Goal: Task Accomplishment & Management: Use online tool/utility

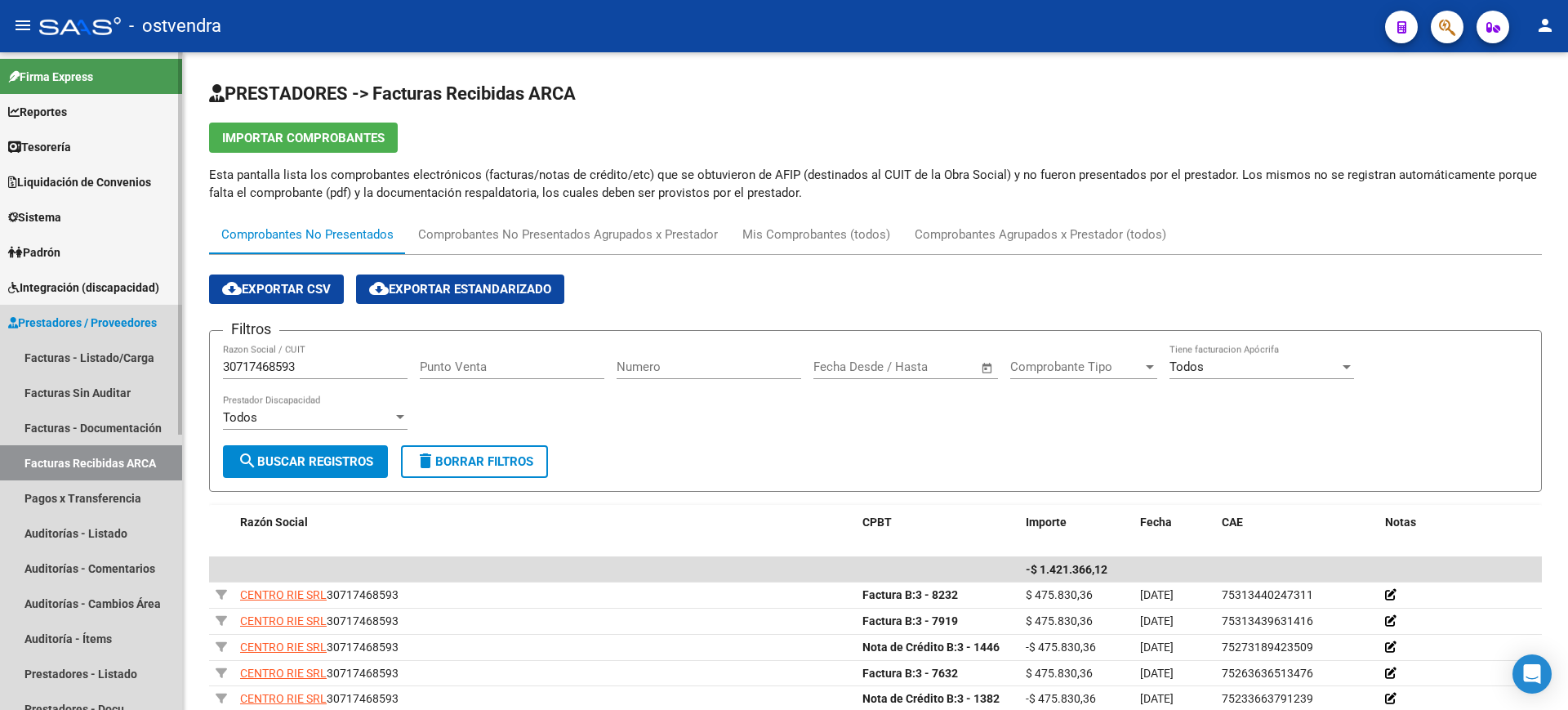
click at [106, 465] on link "Facturas Recibidas ARCA" at bounding box center [91, 463] width 182 height 35
click at [119, 360] on link "Facturas - Listado/Carga" at bounding box center [91, 357] width 182 height 35
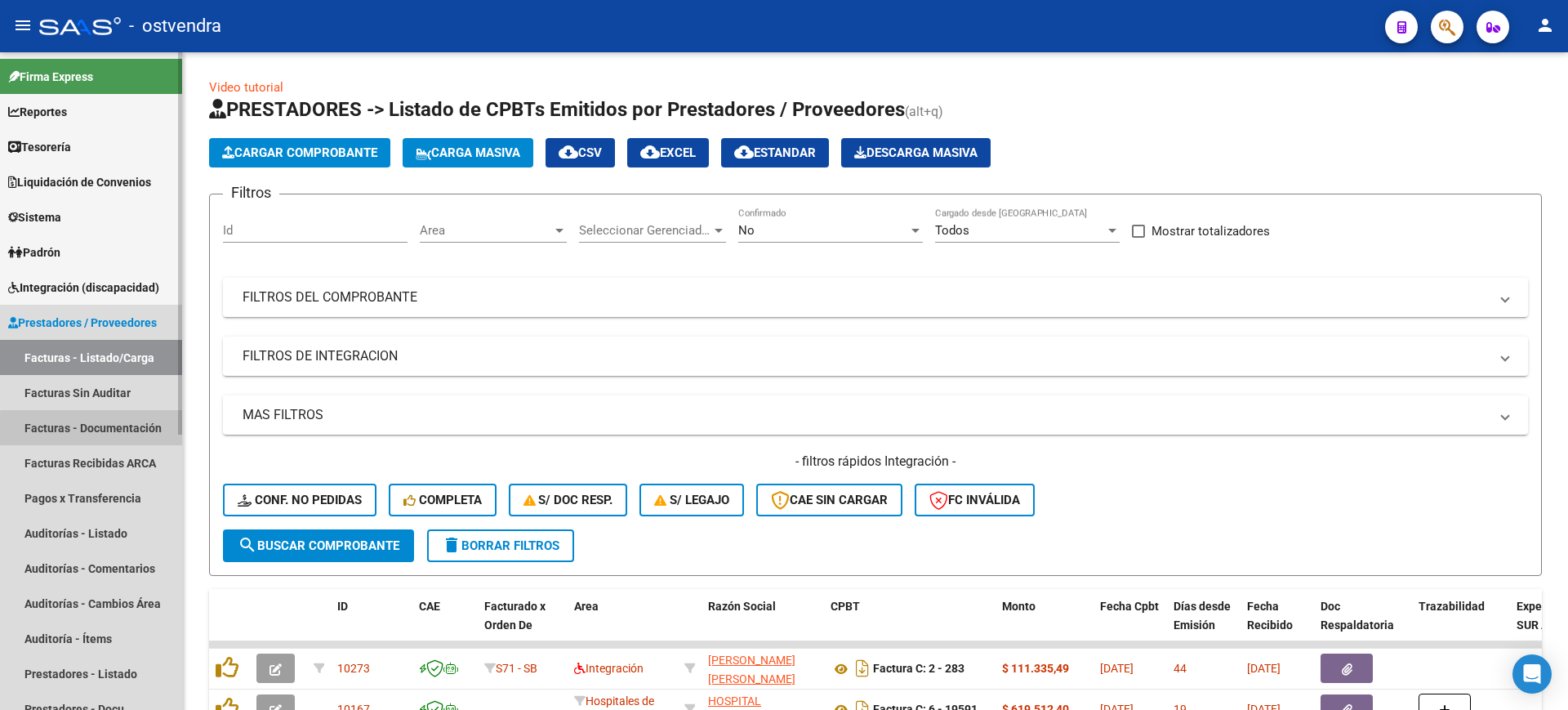
click at [115, 432] on link "Facturas - Documentación" at bounding box center [91, 427] width 182 height 35
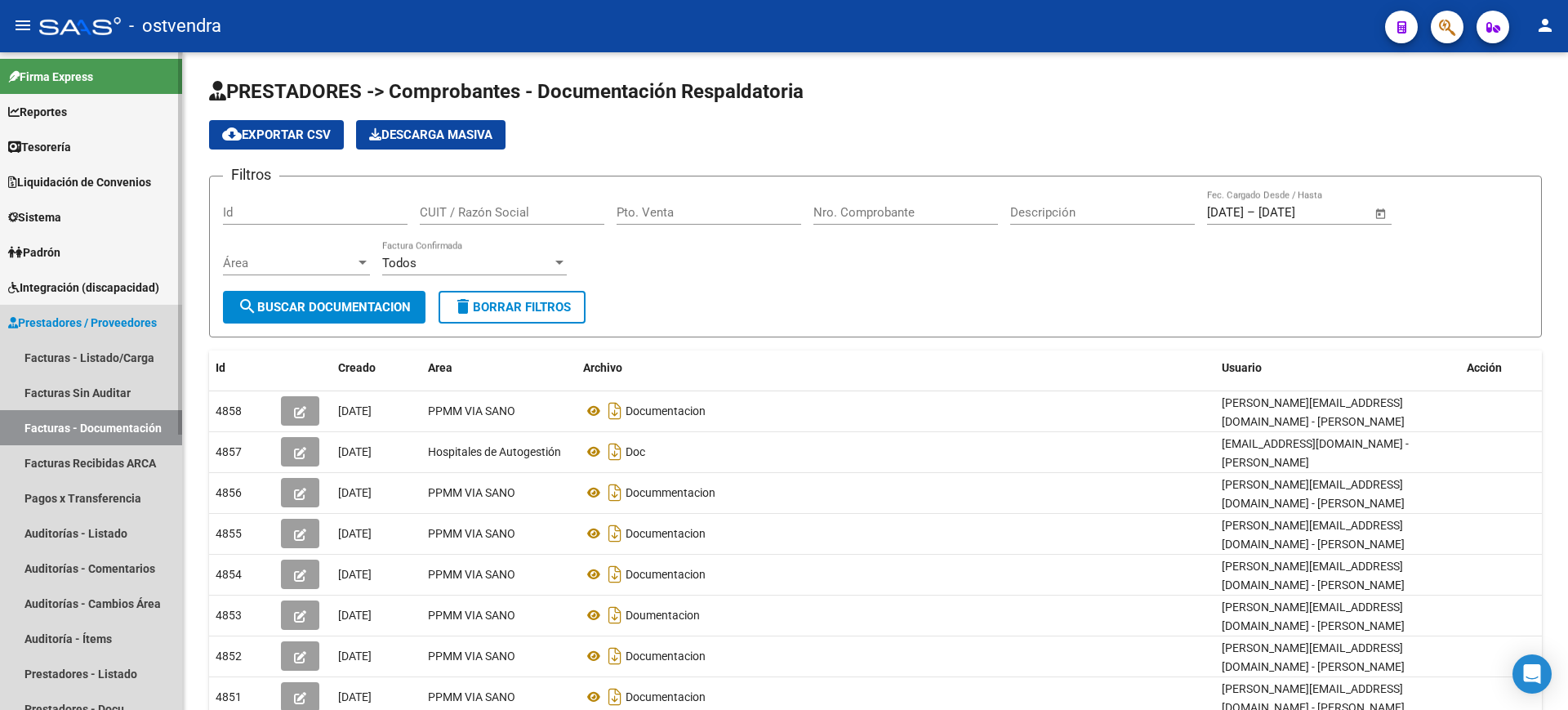
click at [143, 324] on span "Prestadores / Proveedores" at bounding box center [82, 323] width 149 height 18
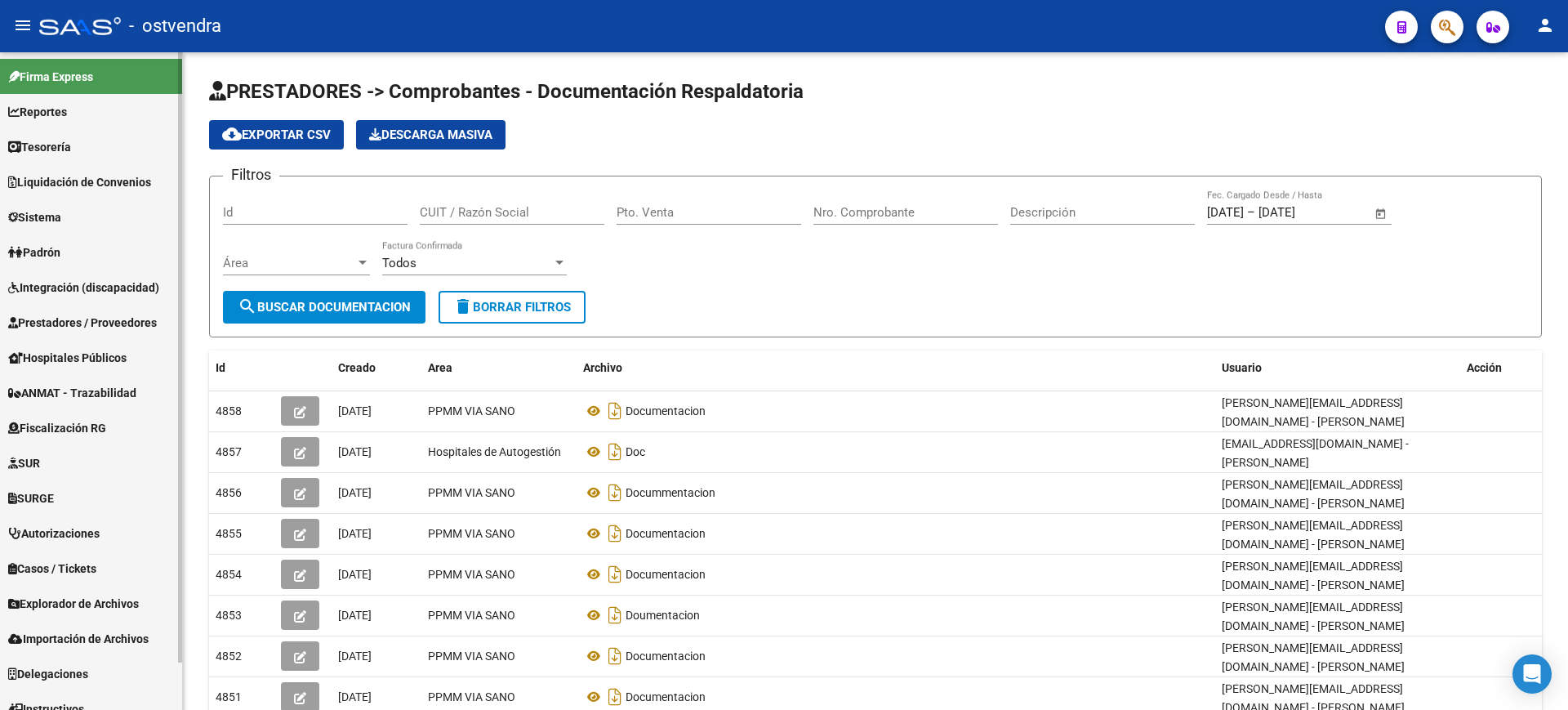
click at [100, 290] on span "Integración (discapacidad)" at bounding box center [83, 287] width 151 height 18
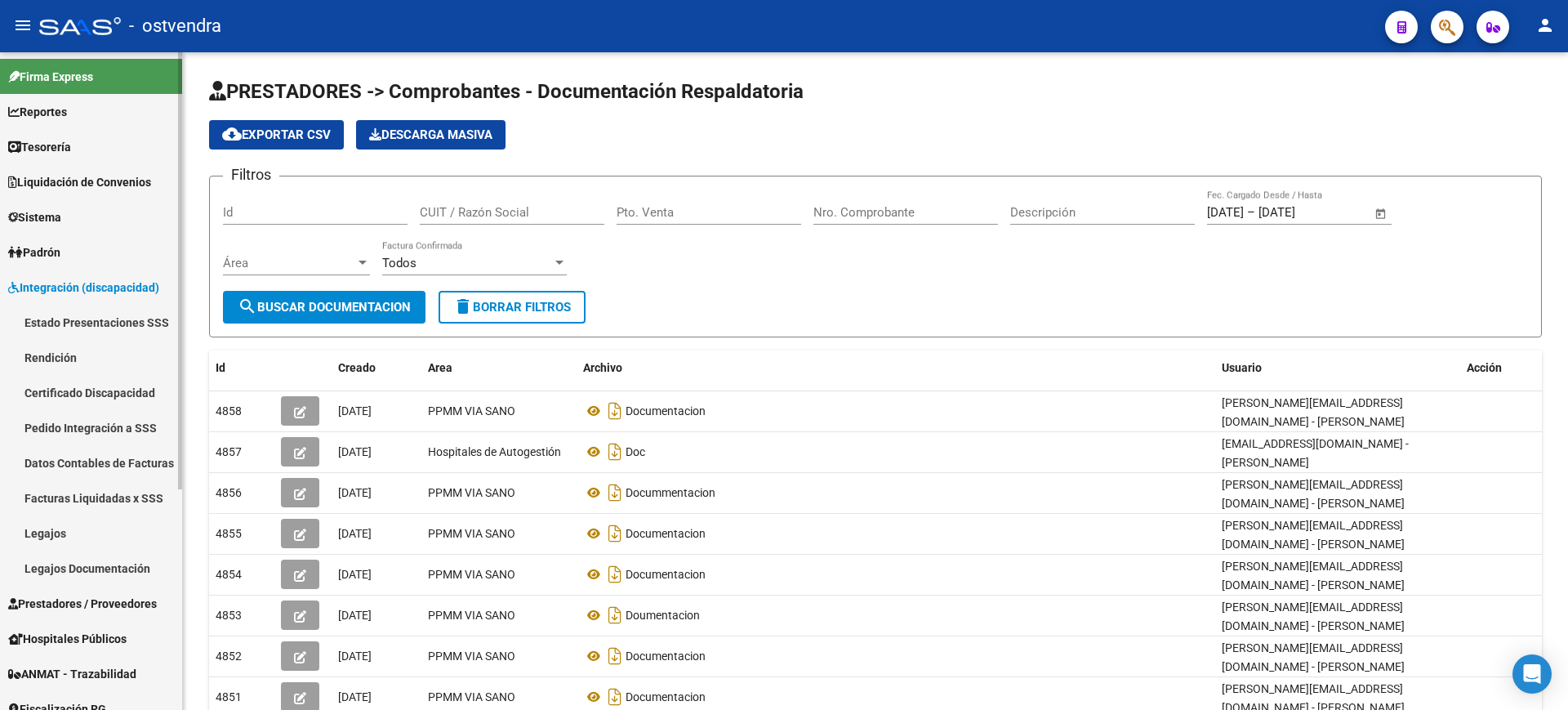
click at [138, 282] on span "Integración (discapacidad)" at bounding box center [83, 287] width 151 height 18
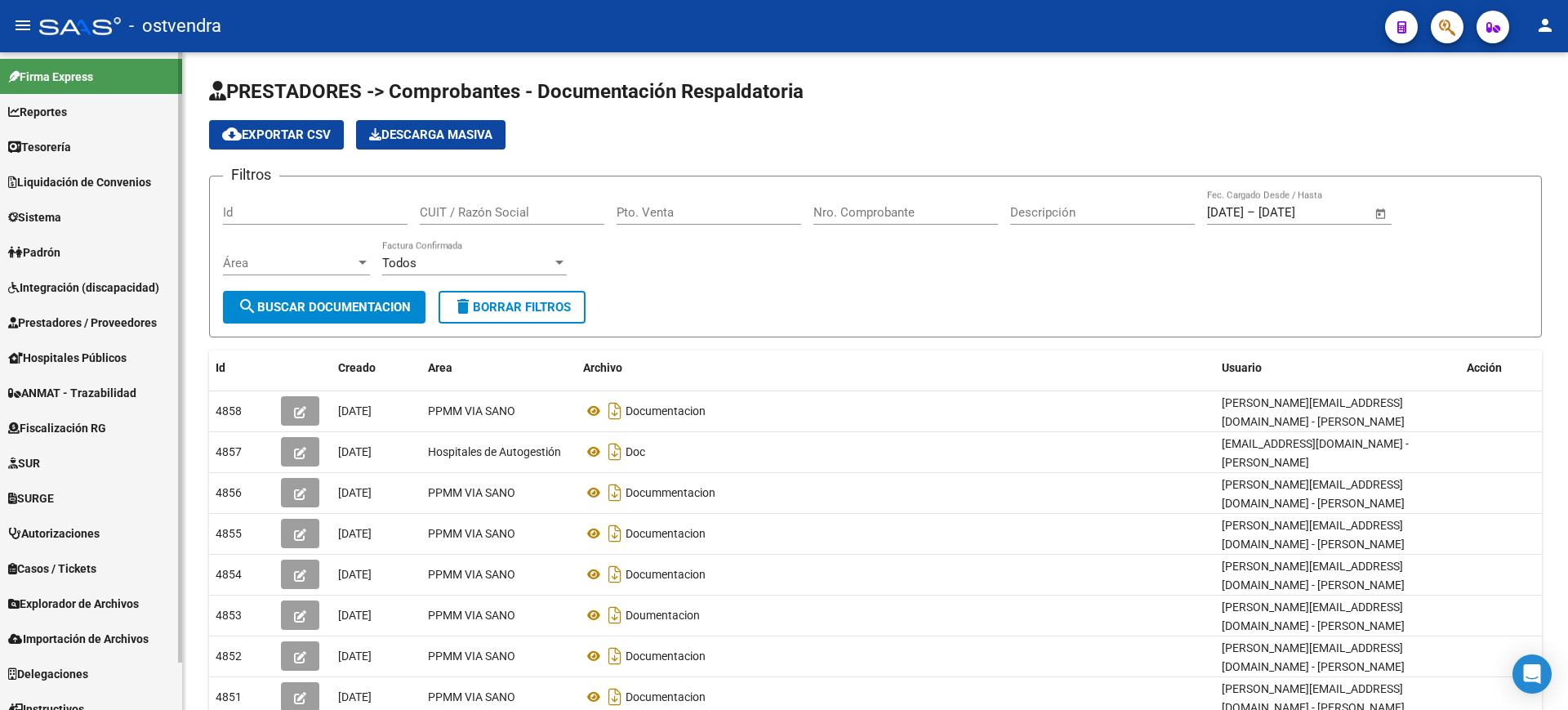
click at [137, 321] on span "Prestadores / Proveedores" at bounding box center [82, 323] width 149 height 18
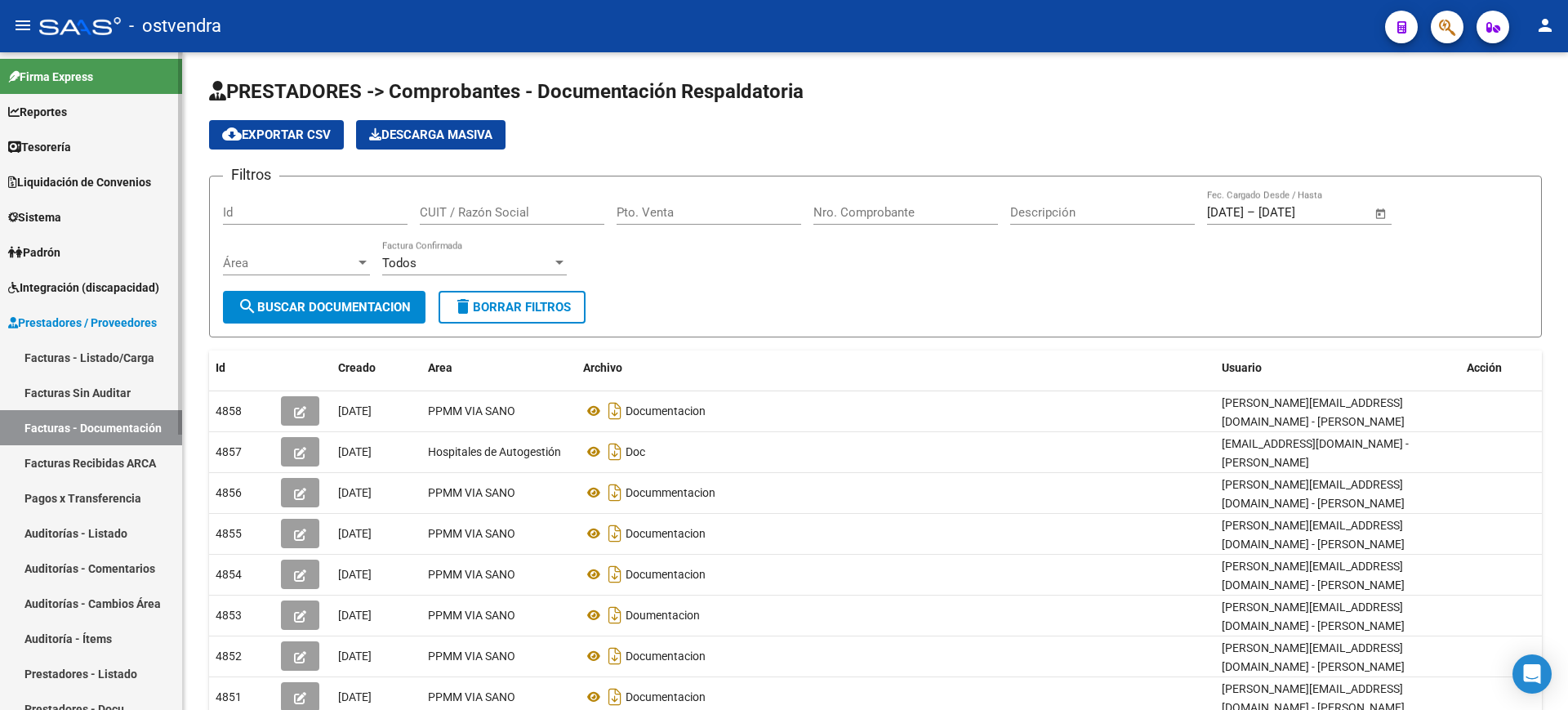
click at [86, 536] on link "Auditorías - Listado" at bounding box center [91, 533] width 182 height 35
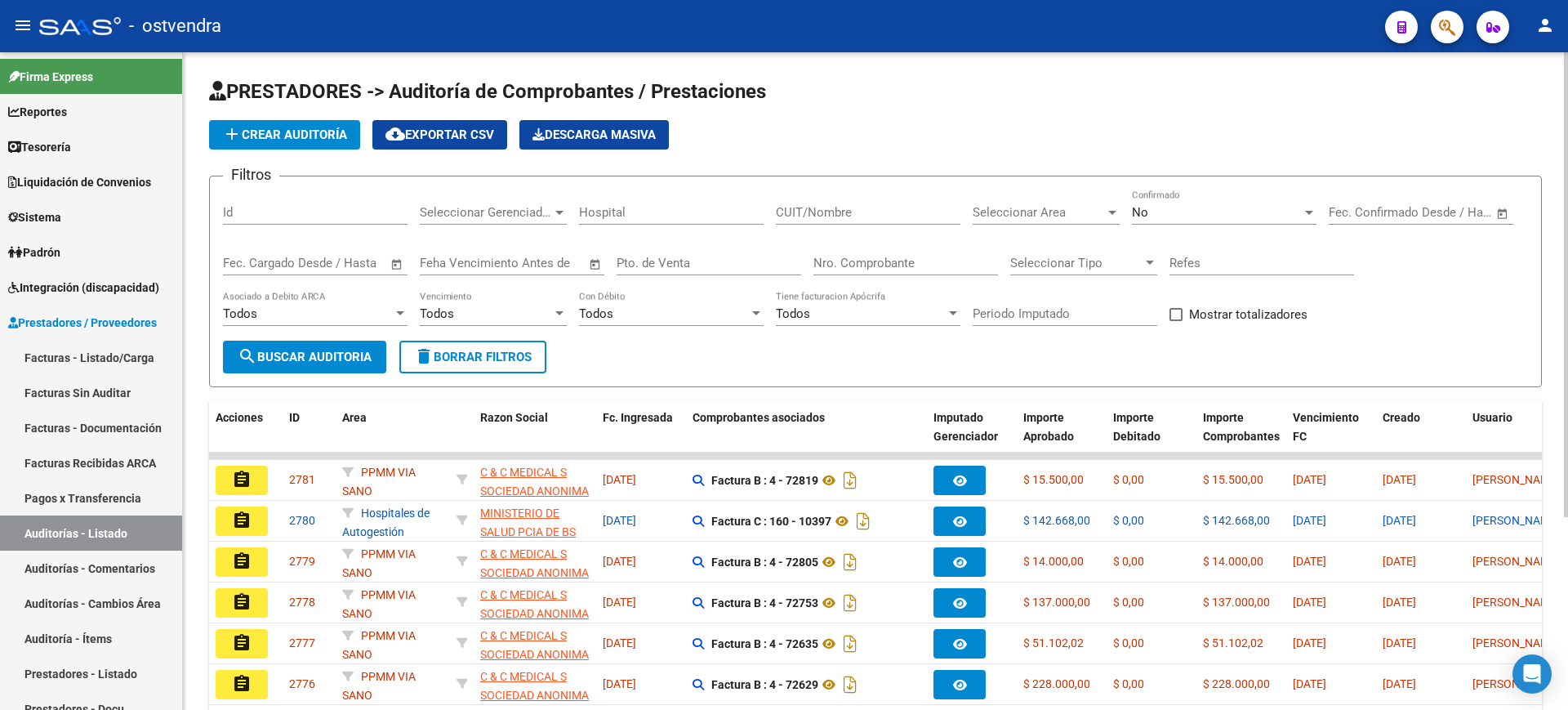
click at [1041, 208] on span "Seleccionar Area" at bounding box center [1039, 212] width 132 height 15
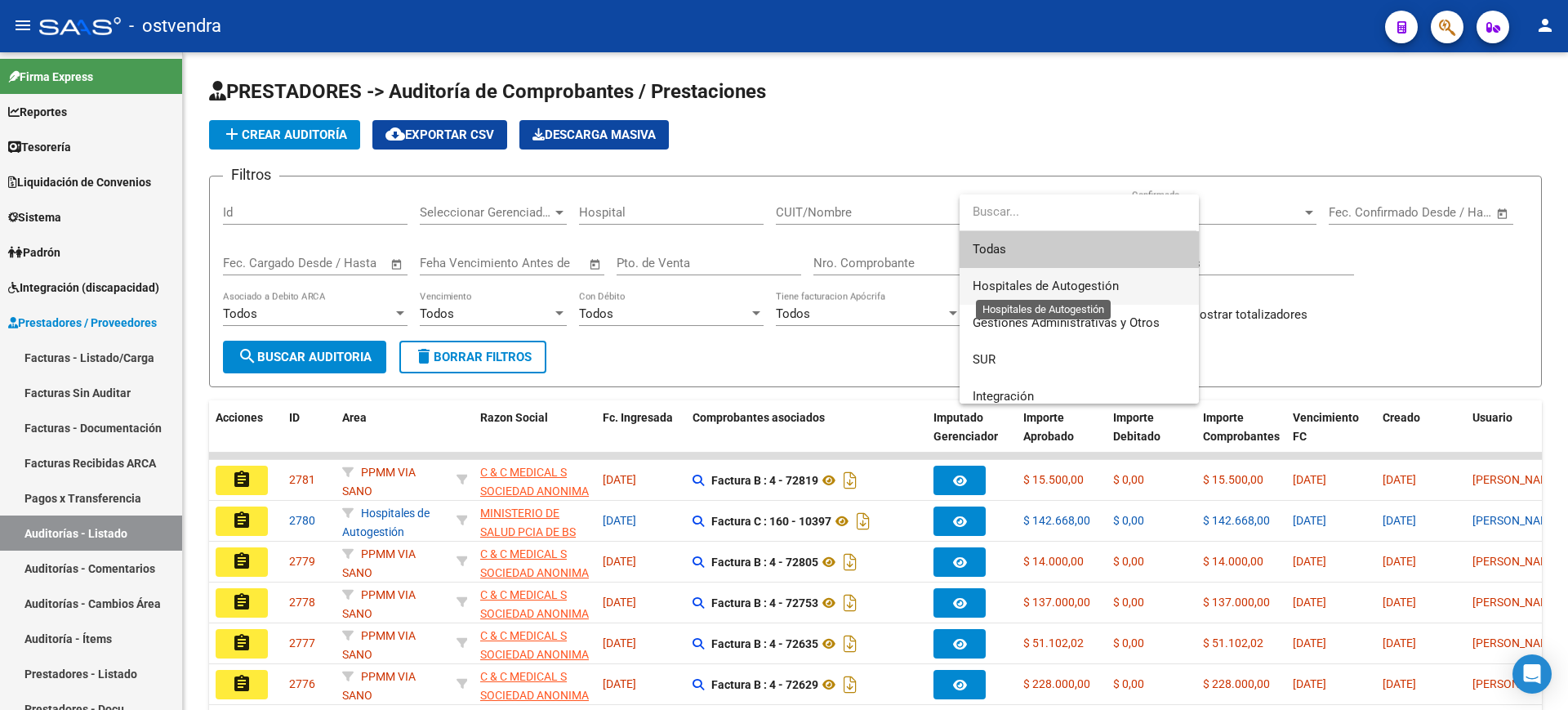
click at [992, 291] on span "Hospitales de Autogestión" at bounding box center [1046, 285] width 146 height 15
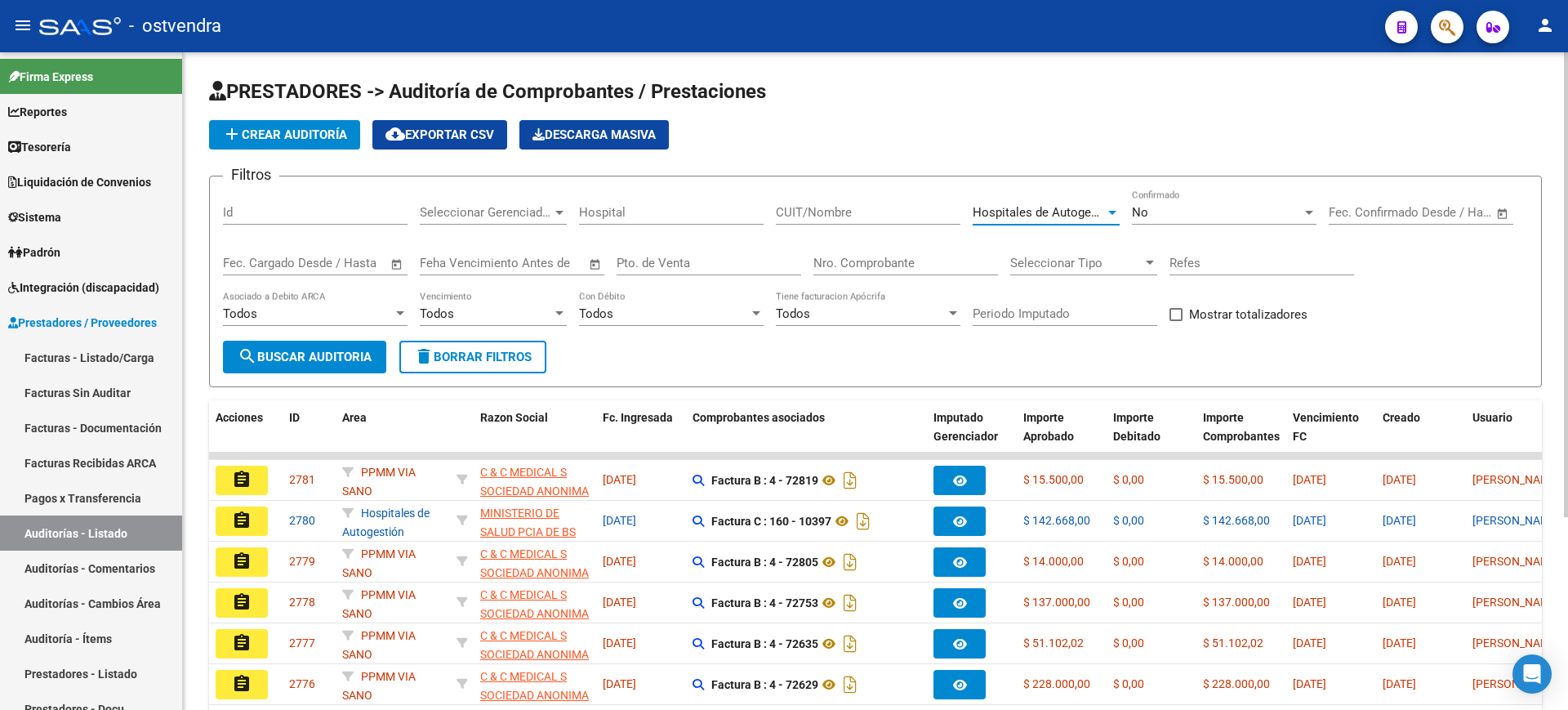
click at [1168, 208] on div "No" at bounding box center [1217, 212] width 170 height 15
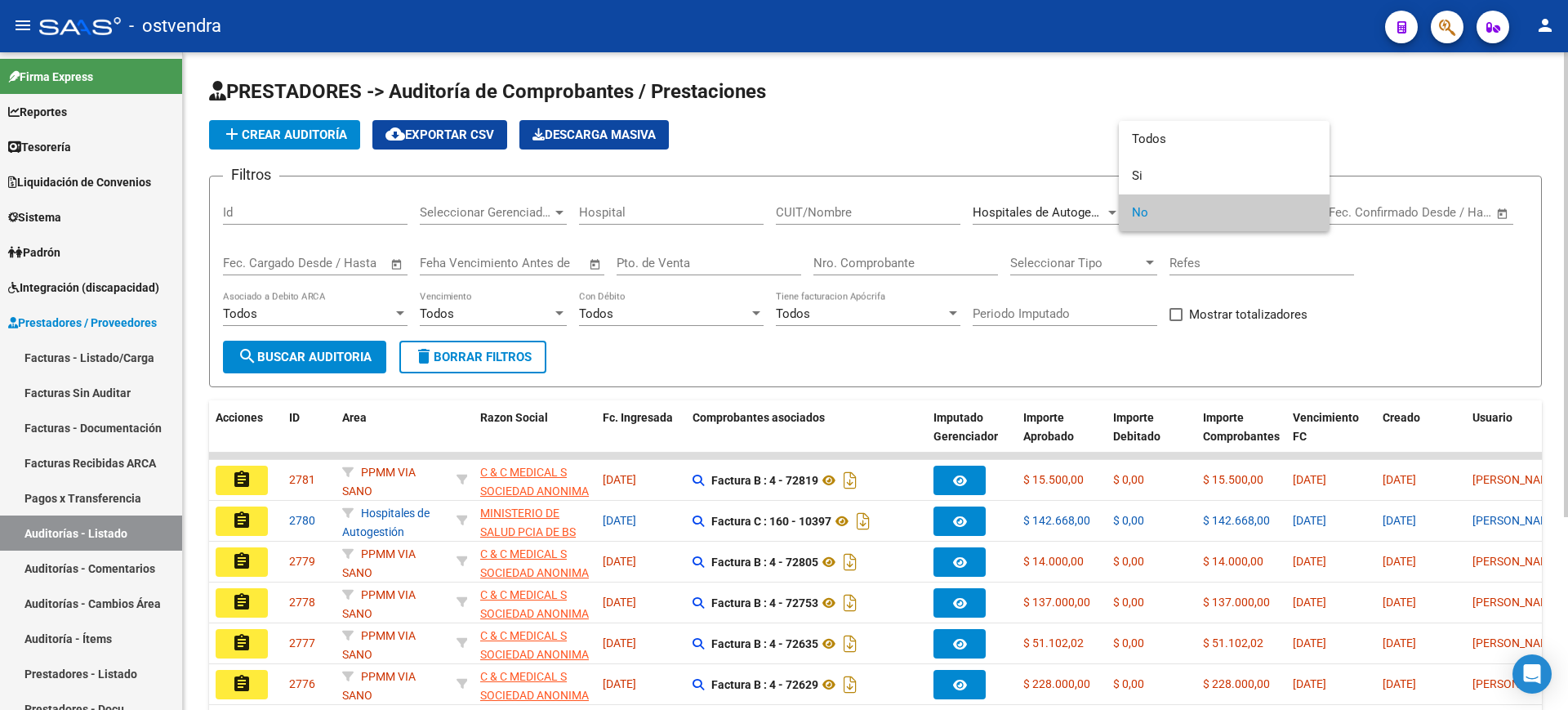
click at [1168, 208] on span "No" at bounding box center [1224, 213] width 184 height 36
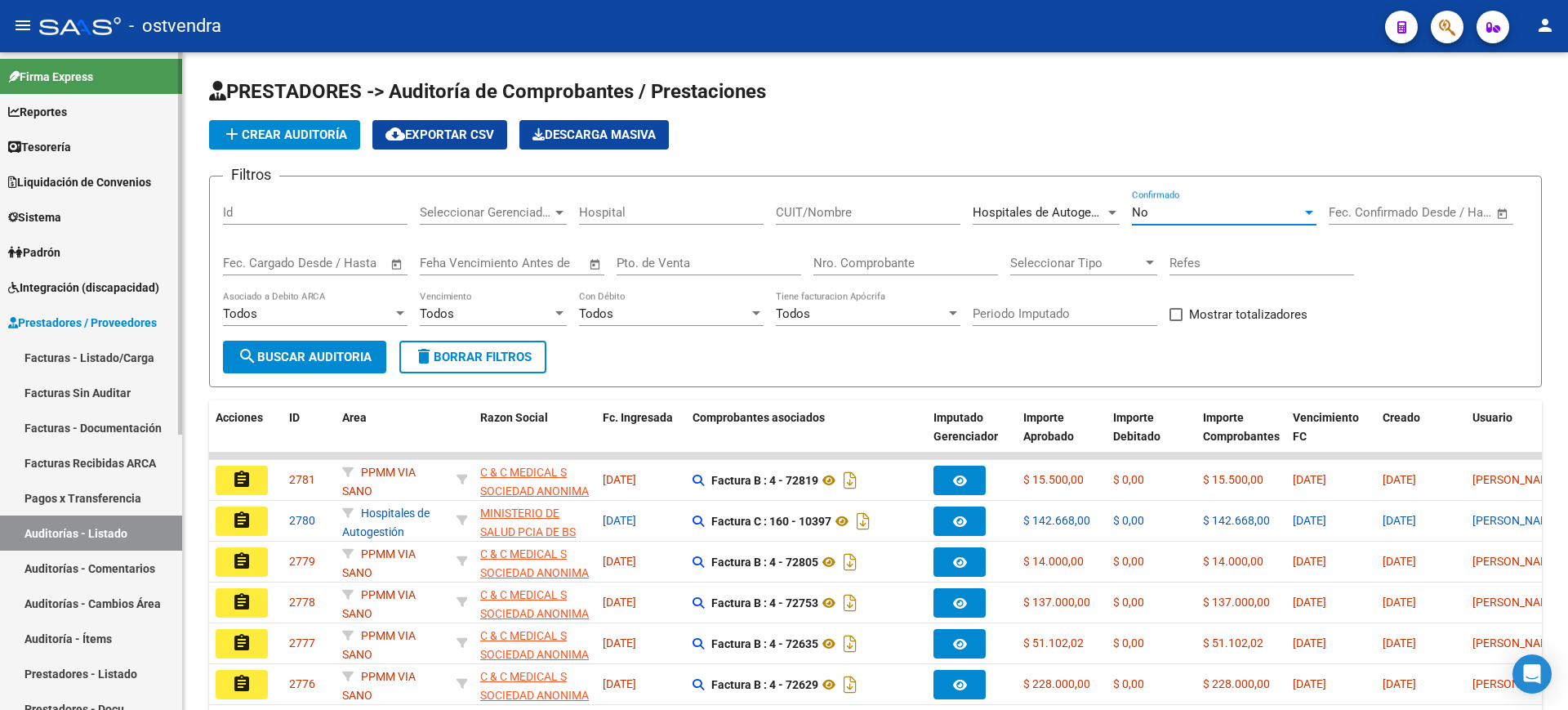
click at [137, 560] on link "Auditorías - Comentarios" at bounding box center [91, 568] width 182 height 35
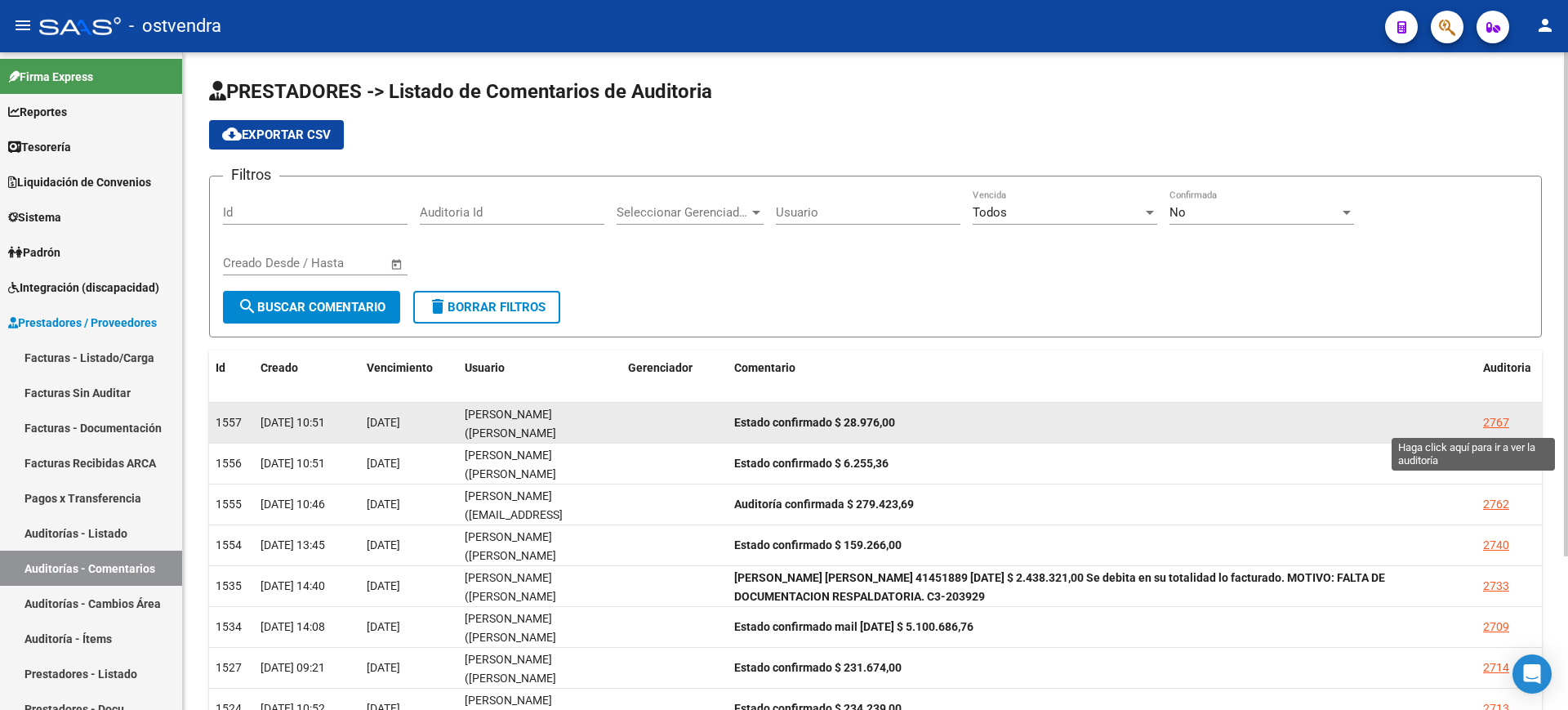
click at [1494, 421] on div "2767" at bounding box center [1496, 423] width 26 height 19
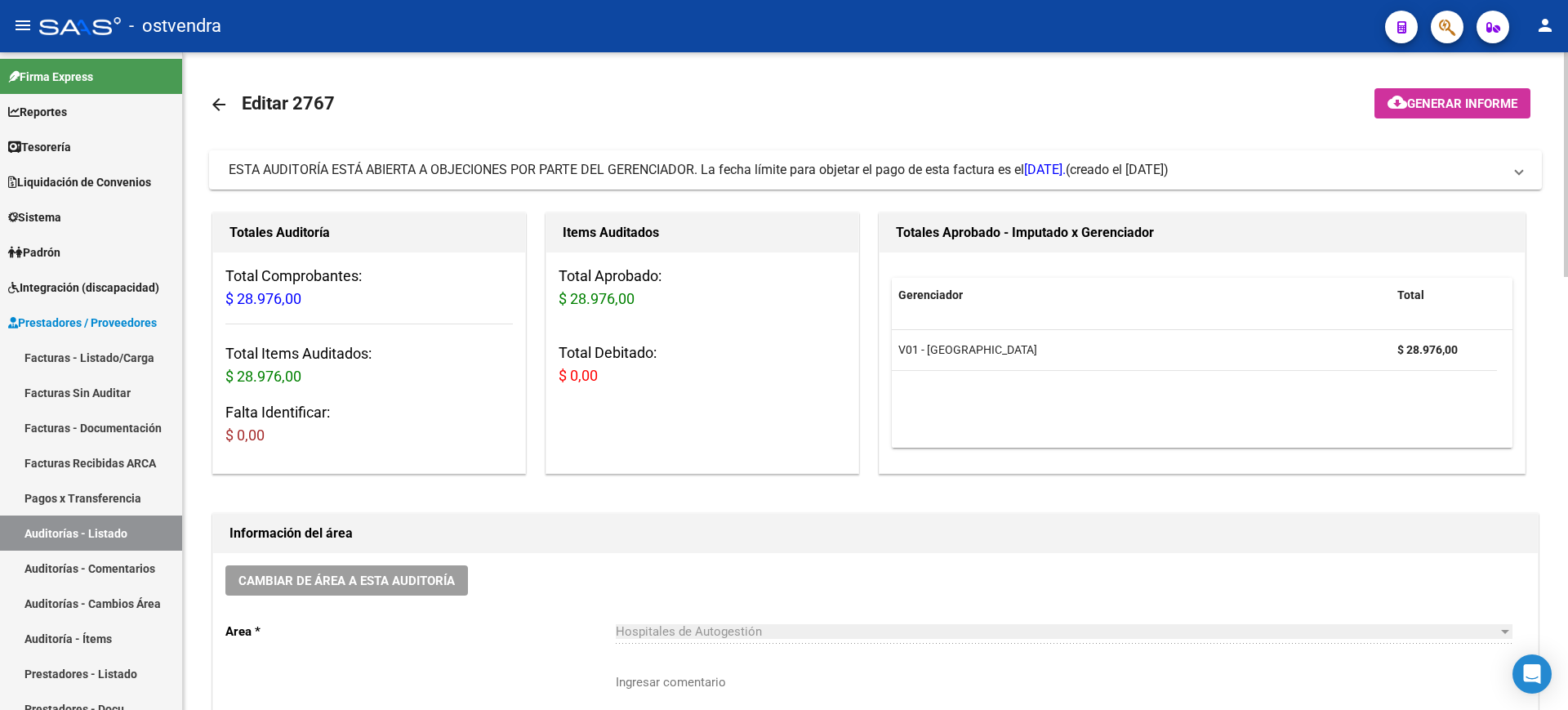
click at [1567, 438] on div at bounding box center [1566, 381] width 4 height 657
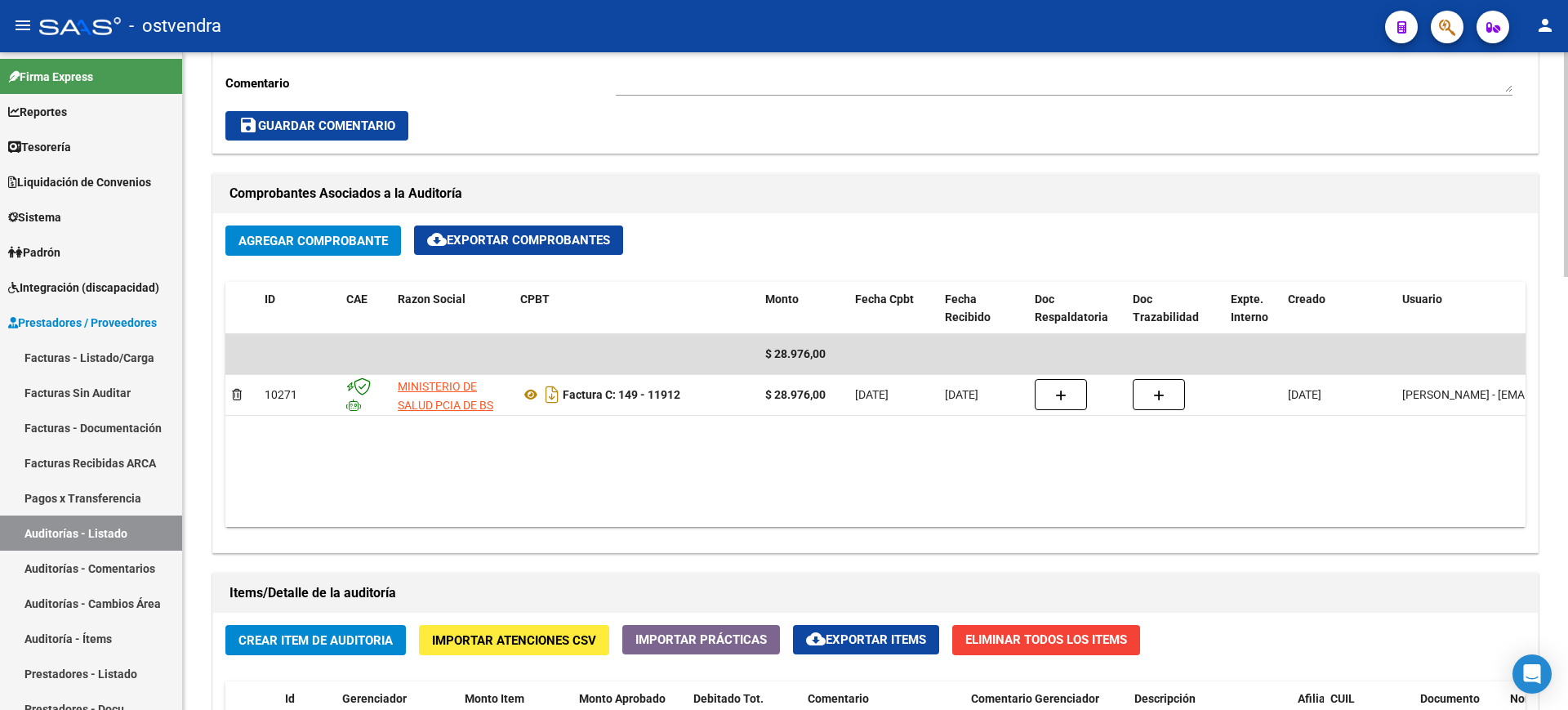
scroll to position [1268, 0]
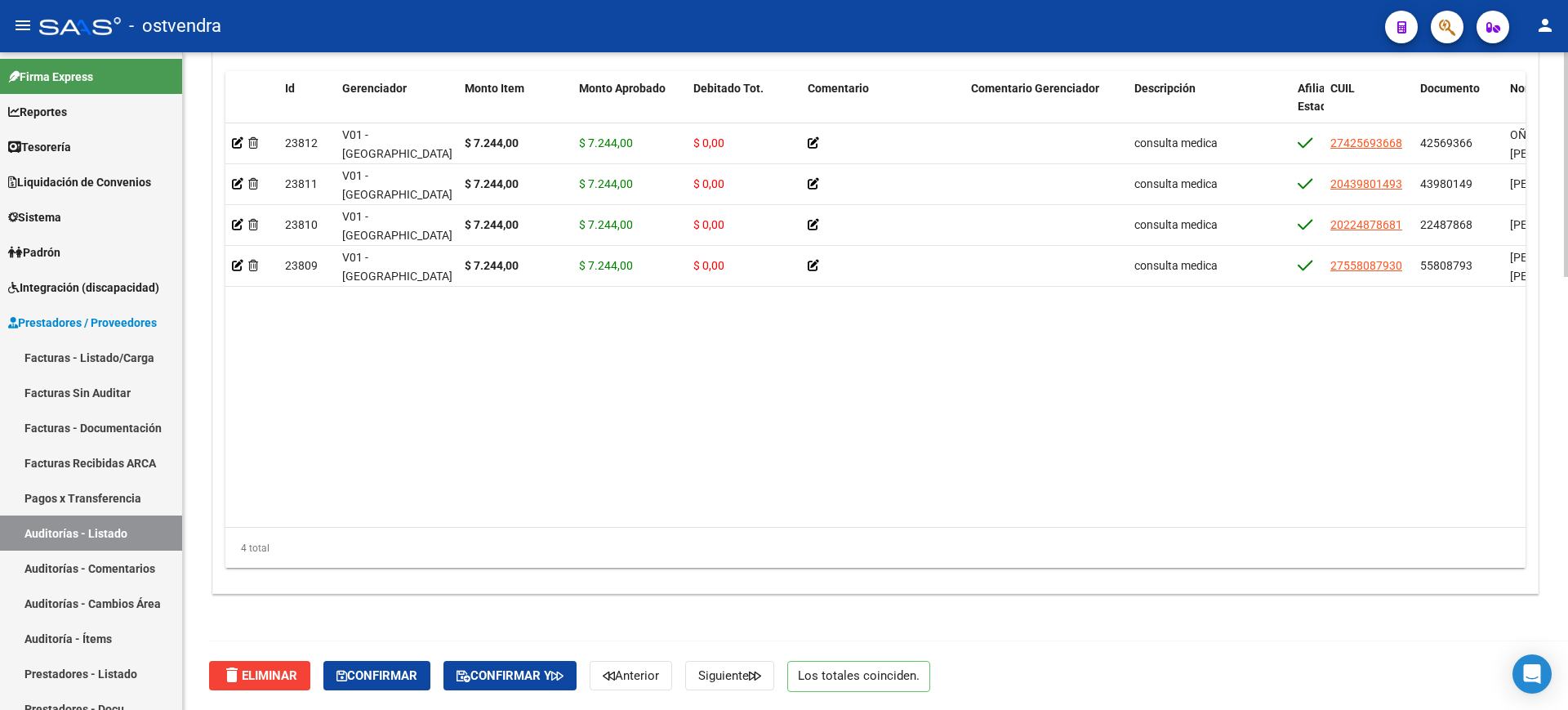
click at [1567, 588] on div at bounding box center [1566, 381] width 4 height 657
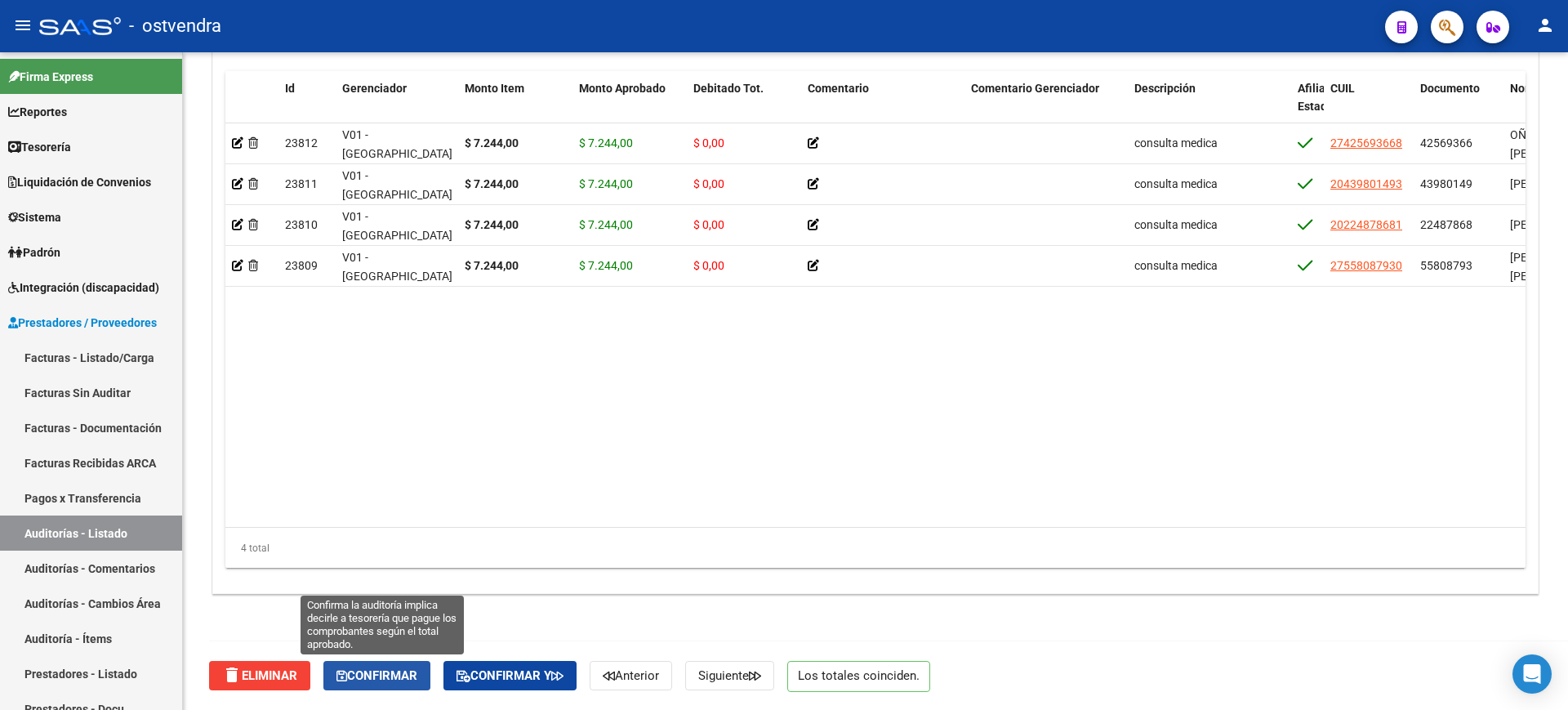
click at [387, 664] on button "Confirmar" at bounding box center [377, 675] width 107 height 29
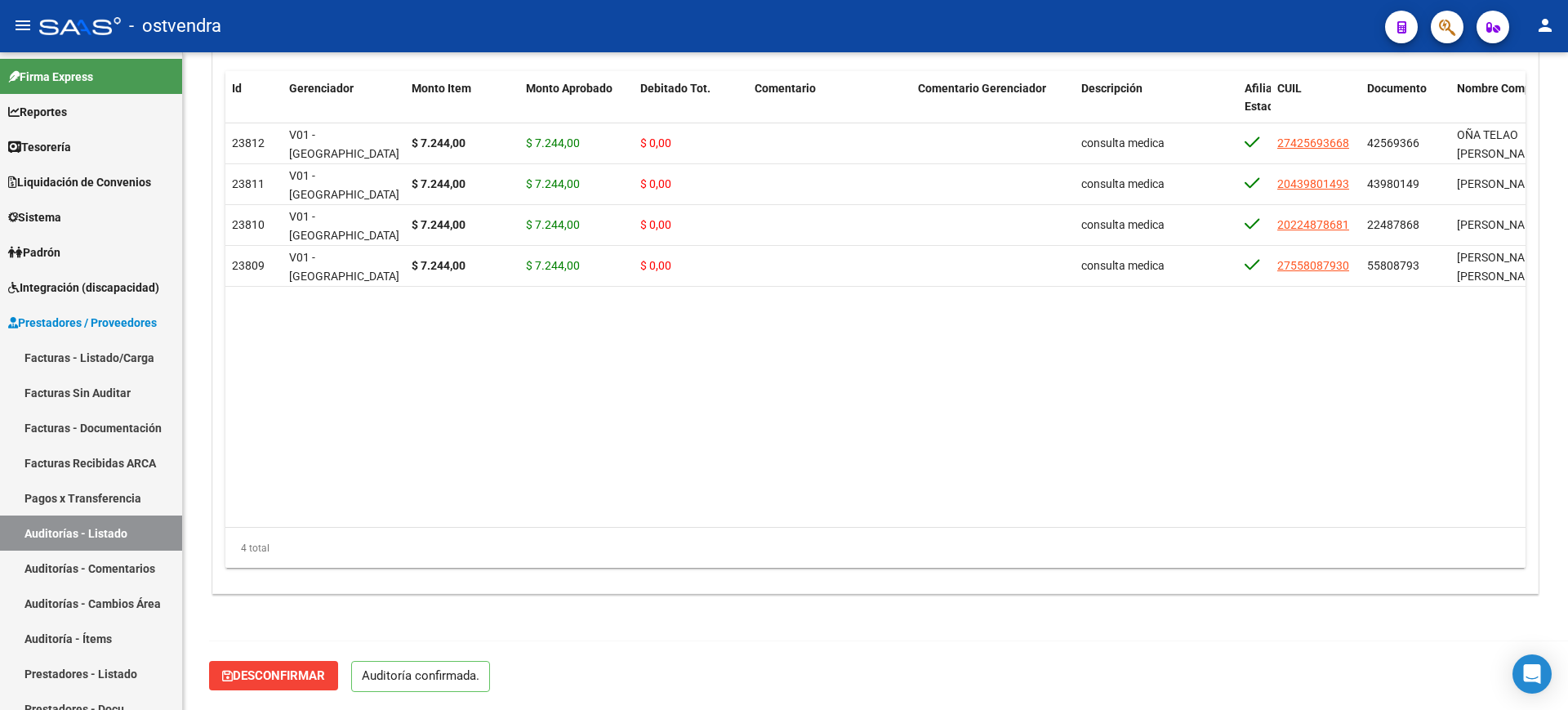
scroll to position [1211, 0]
